Goal: Check status: Check status

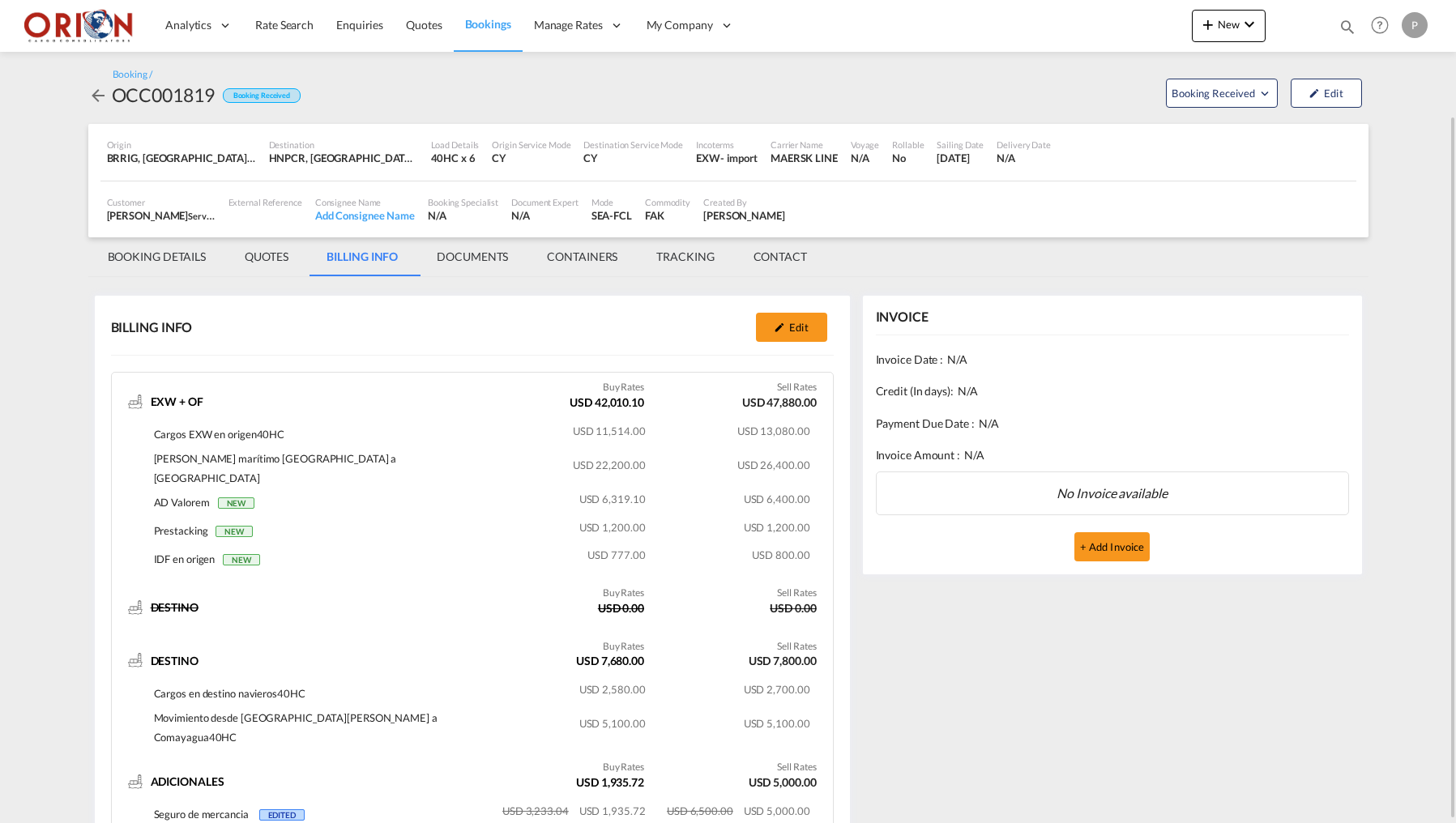
scroll to position [62, 0]
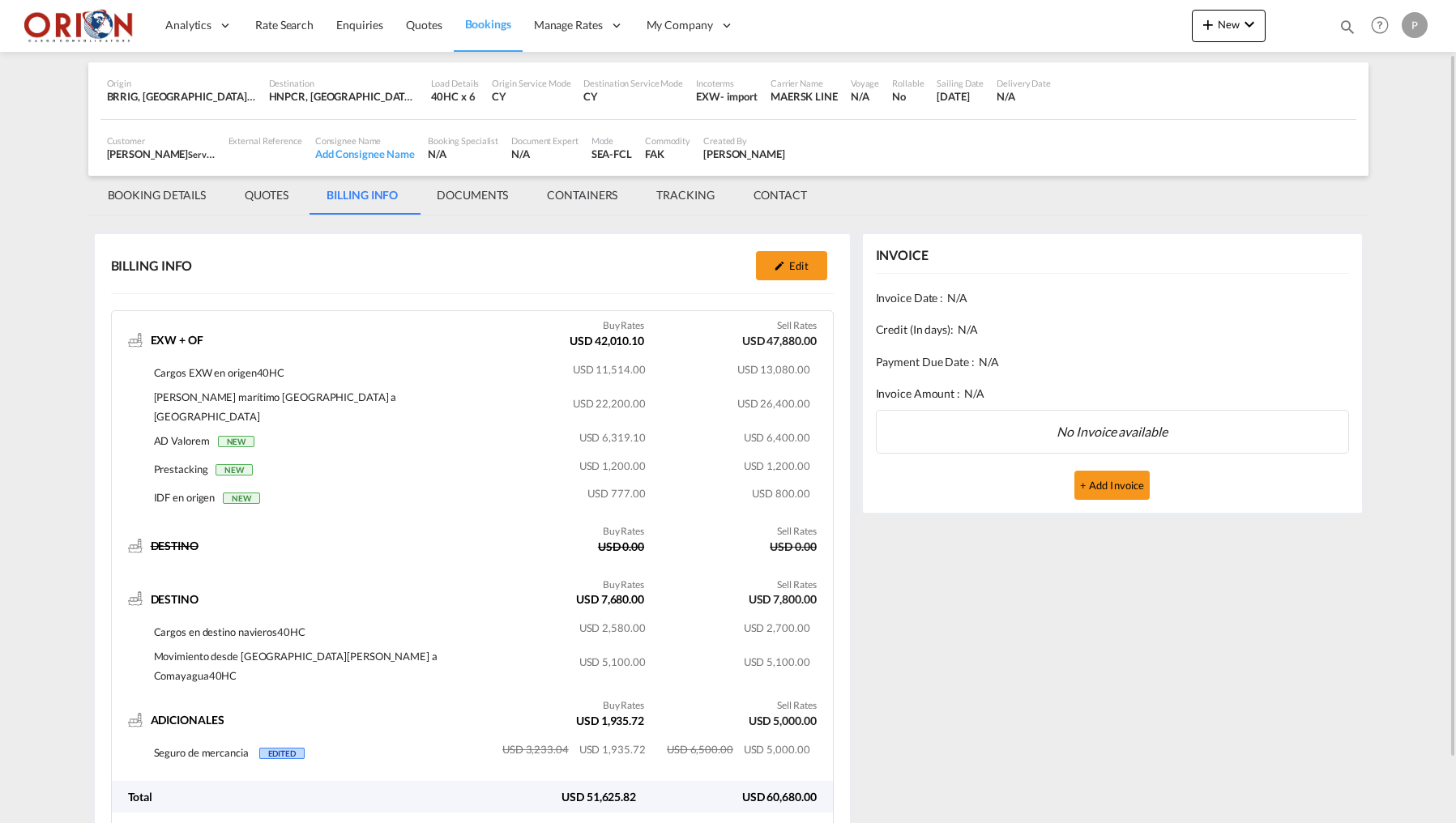
click at [63, 480] on md-content "Analytics Reports Dashboard Rate Search Enquiries Quotes Bookings" at bounding box center [728, 411] width 1456 height 823
click at [417, 25] on span "Quotes" at bounding box center [423, 25] width 35 height 14
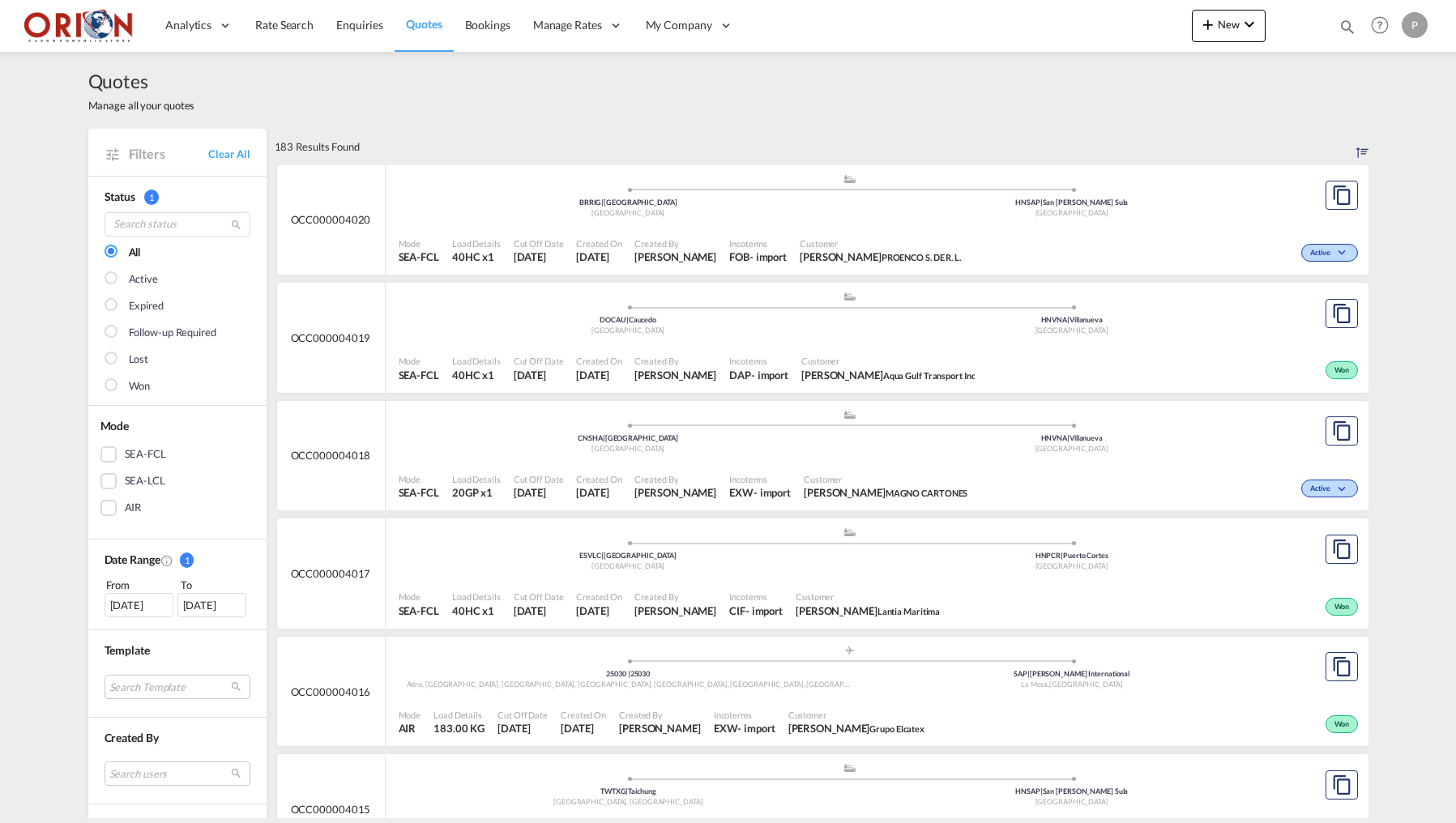
click at [26, 375] on div "Quotes Manage all your quotes Filters Clear All Status 1 All Active Expired Fol…" at bounding box center [728, 435] width 1456 height 766
click at [480, 109] on div "Quotes Manage all your quotes" at bounding box center [728, 90] width 1280 height 77
click at [496, 22] on span "Bookings" at bounding box center [487, 25] width 45 height 14
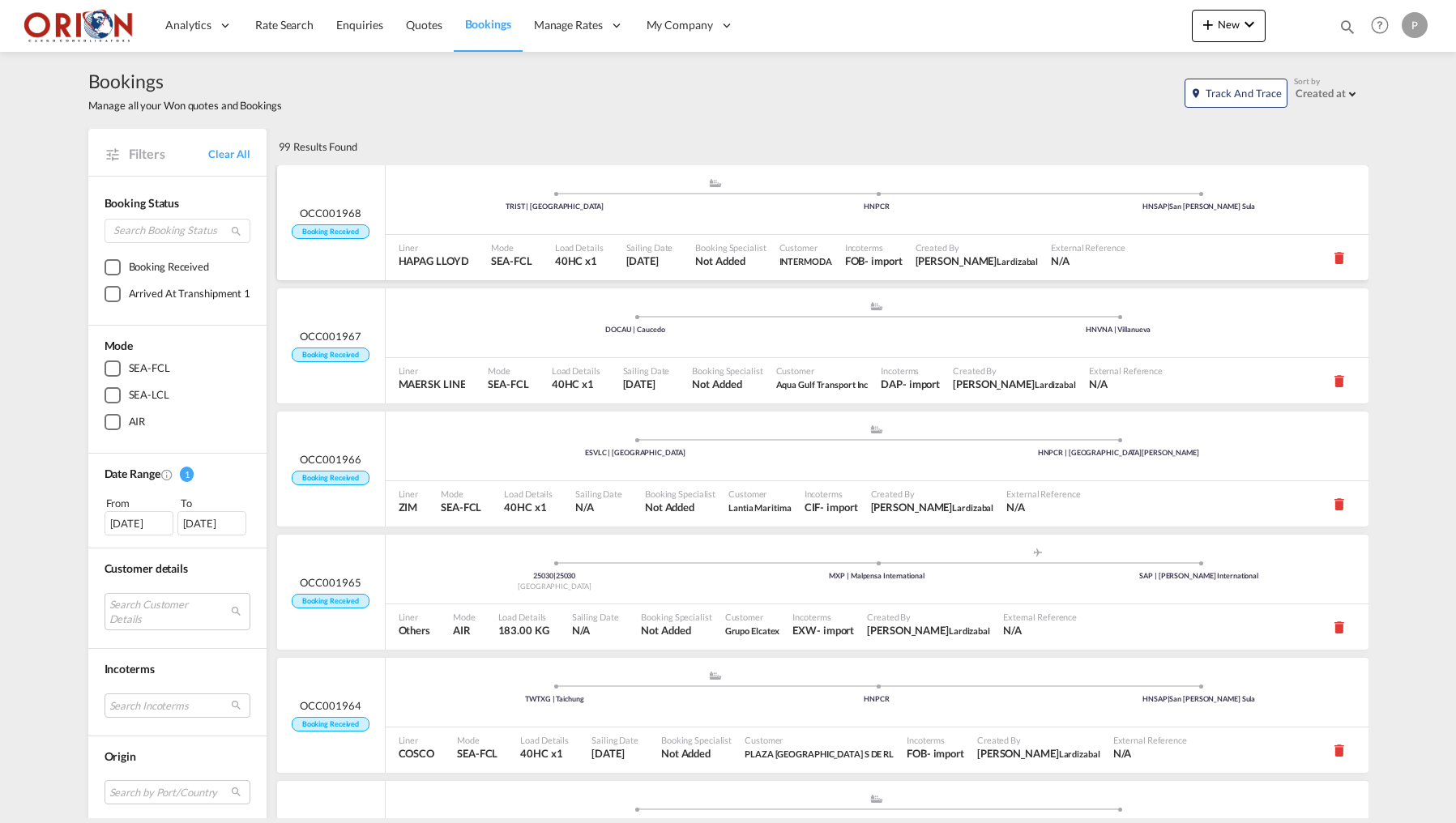
click at [540, 236] on div "Mode SEA-FCL" at bounding box center [516, 257] width 63 height 45
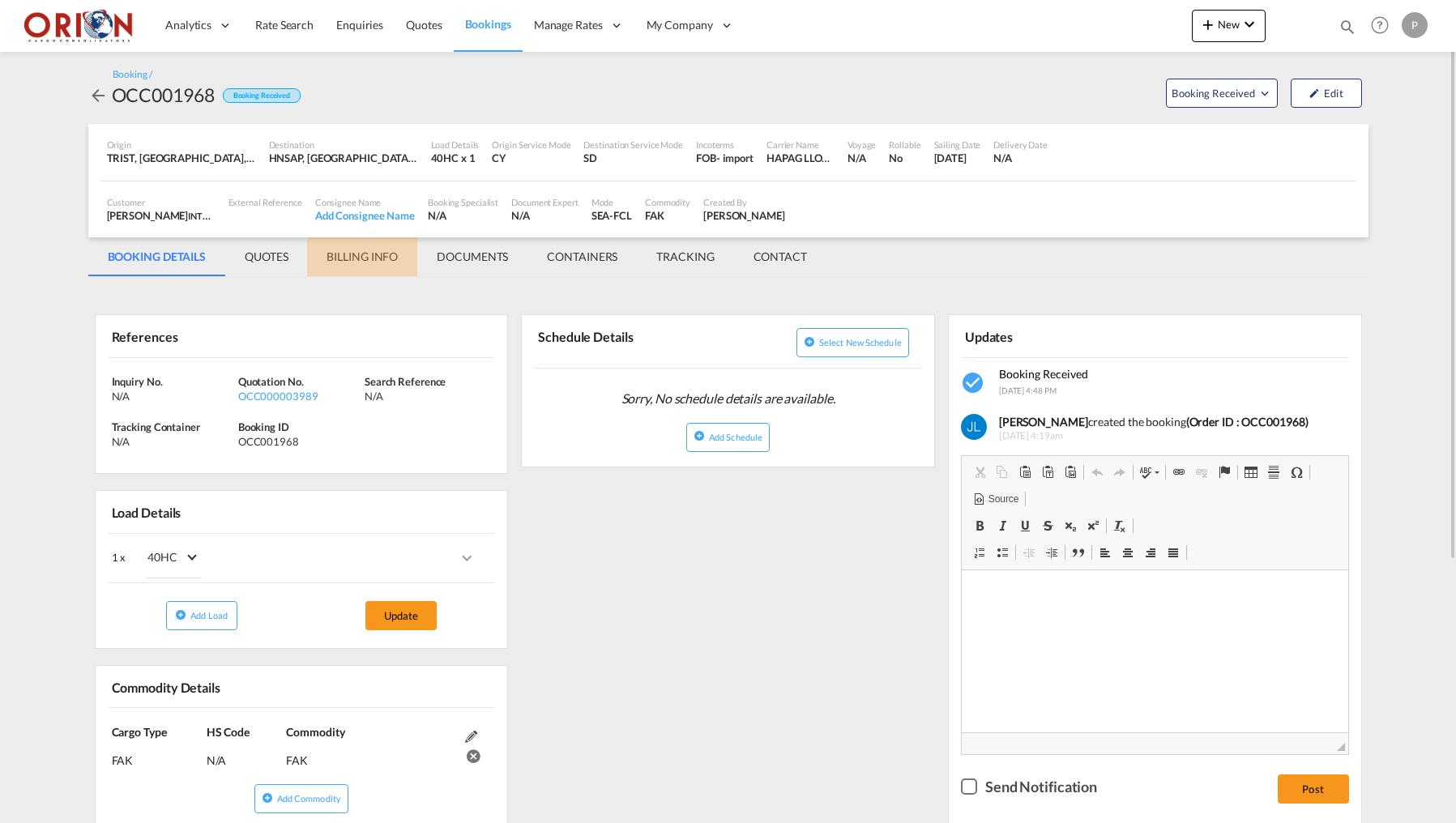
click at [363, 272] on md-tab-item "BILLING INFO" at bounding box center [362, 257] width 110 height 39
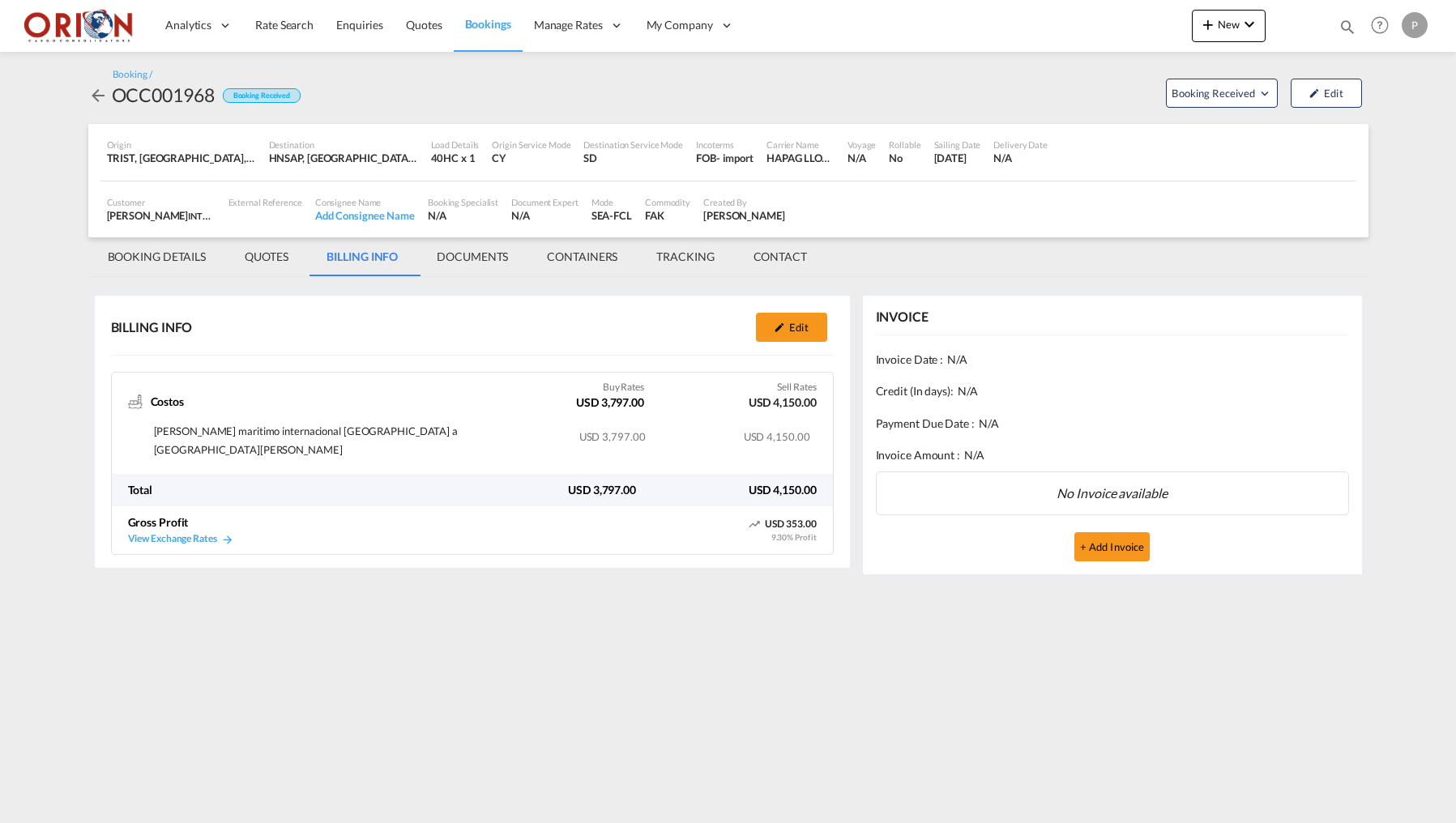
click at [167, 247] on md-tab-item "BOOKING DETAILS" at bounding box center [156, 257] width 137 height 39
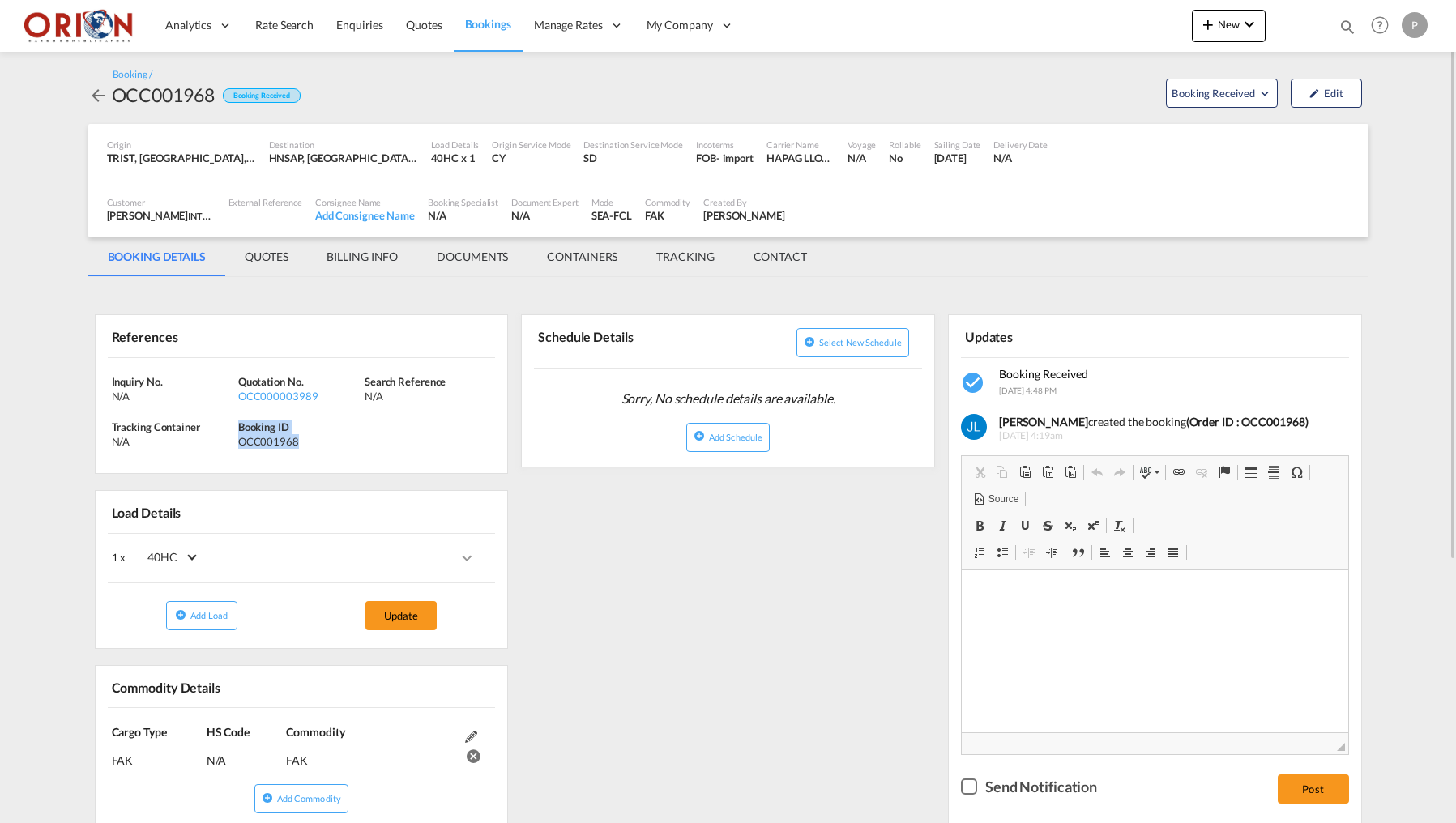
drag, startPoint x: 240, startPoint y: 422, endPoint x: 325, endPoint y: 443, distance: 87.6
click at [325, 443] on div "Booking ID OCC001968" at bounding box center [302, 433] width 127 height 29
copy div "Booking ID OCC001968"
click at [341, 251] on md-tab-item "BILLING INFO" at bounding box center [362, 257] width 110 height 39
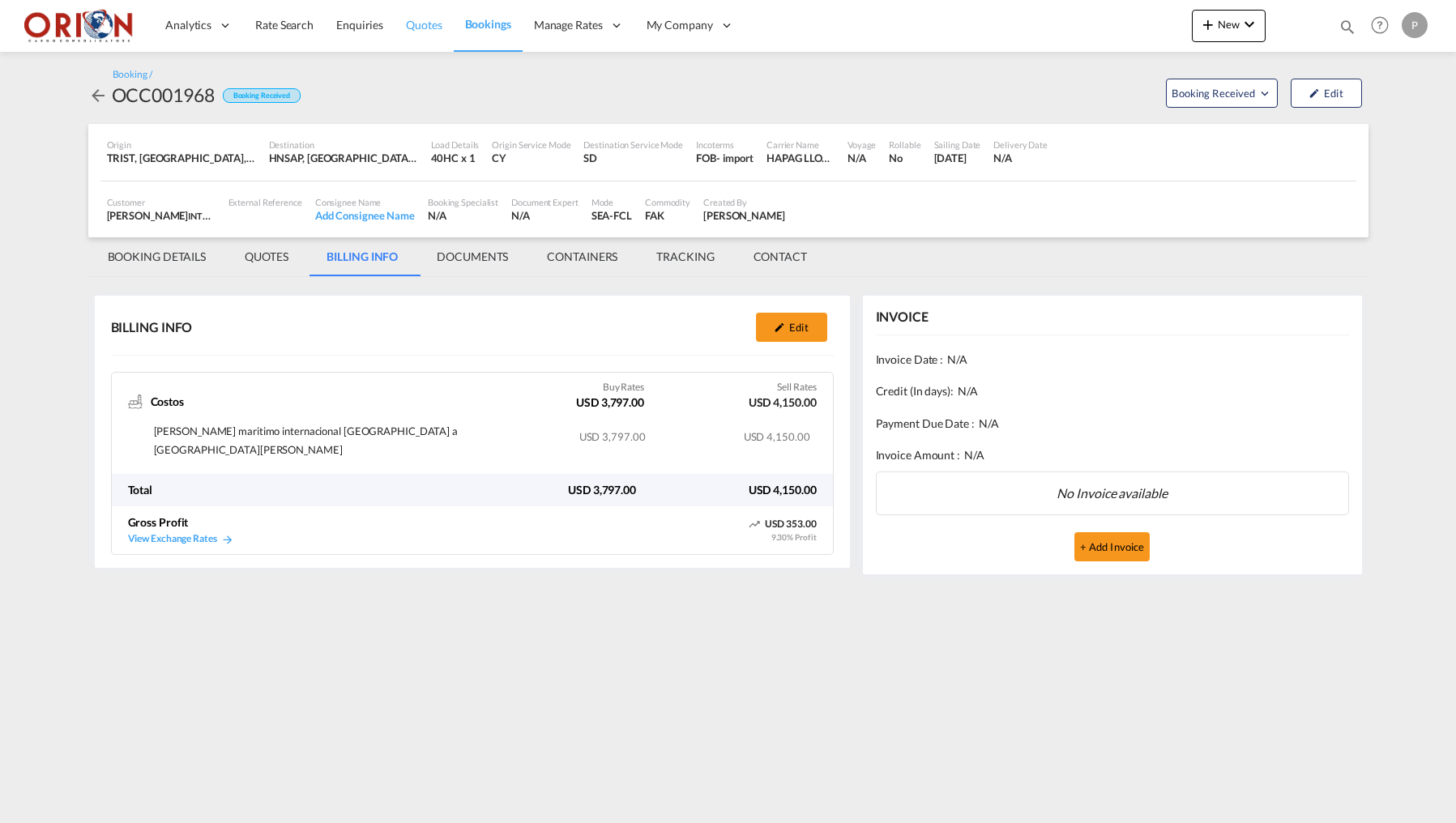
click at [420, 30] on span "Quotes" at bounding box center [423, 25] width 35 height 14
